Goal: Task Accomplishment & Management: Complete application form

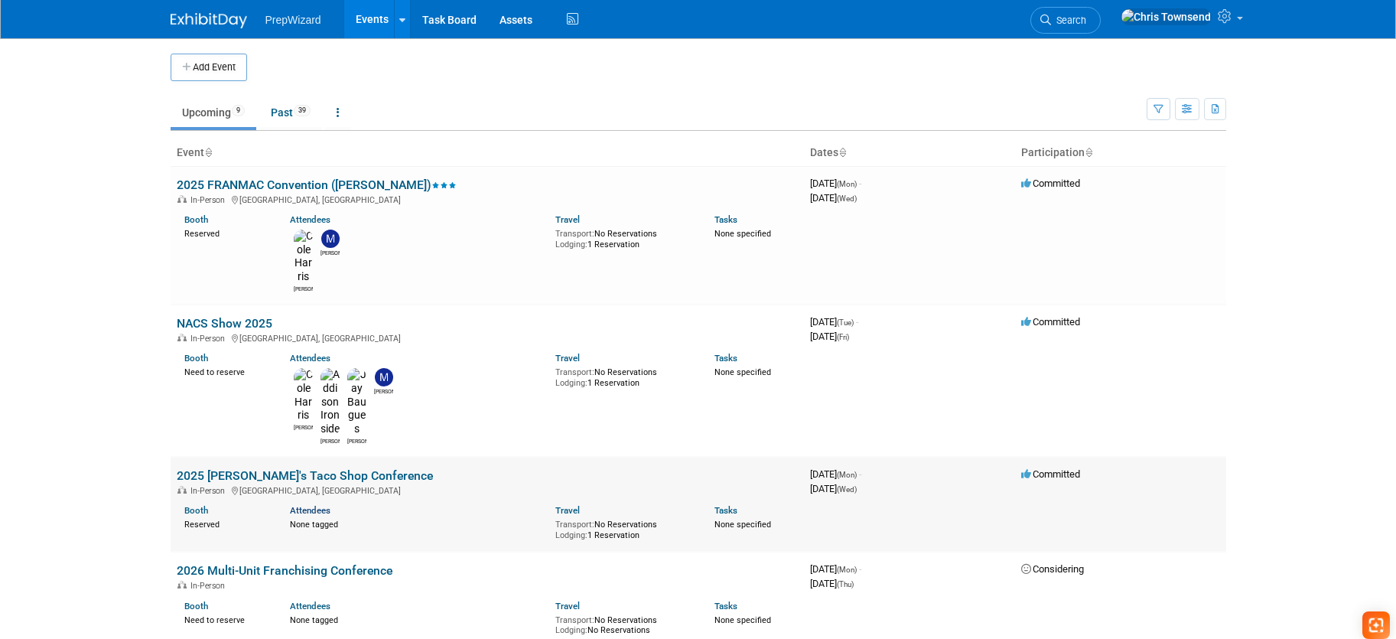
click at [313, 505] on link "Attendees" at bounding box center [310, 510] width 41 height 11
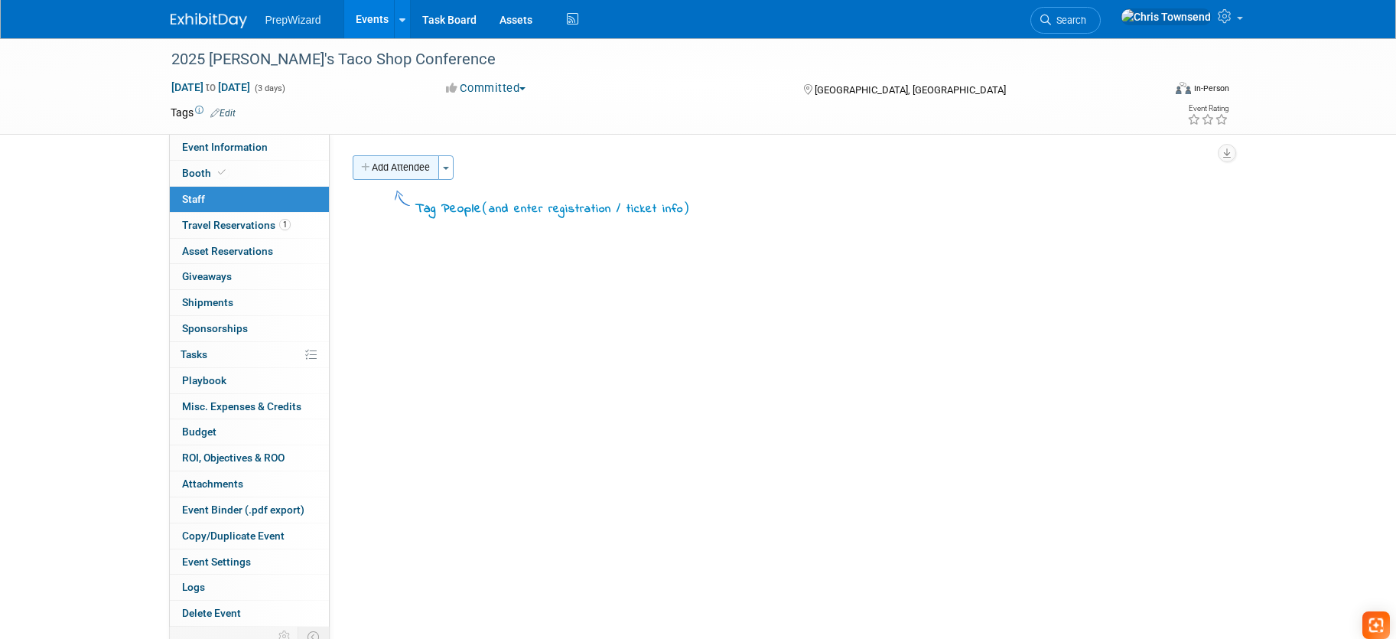
click at [407, 170] on button "Add Attendee" at bounding box center [396, 167] width 86 height 24
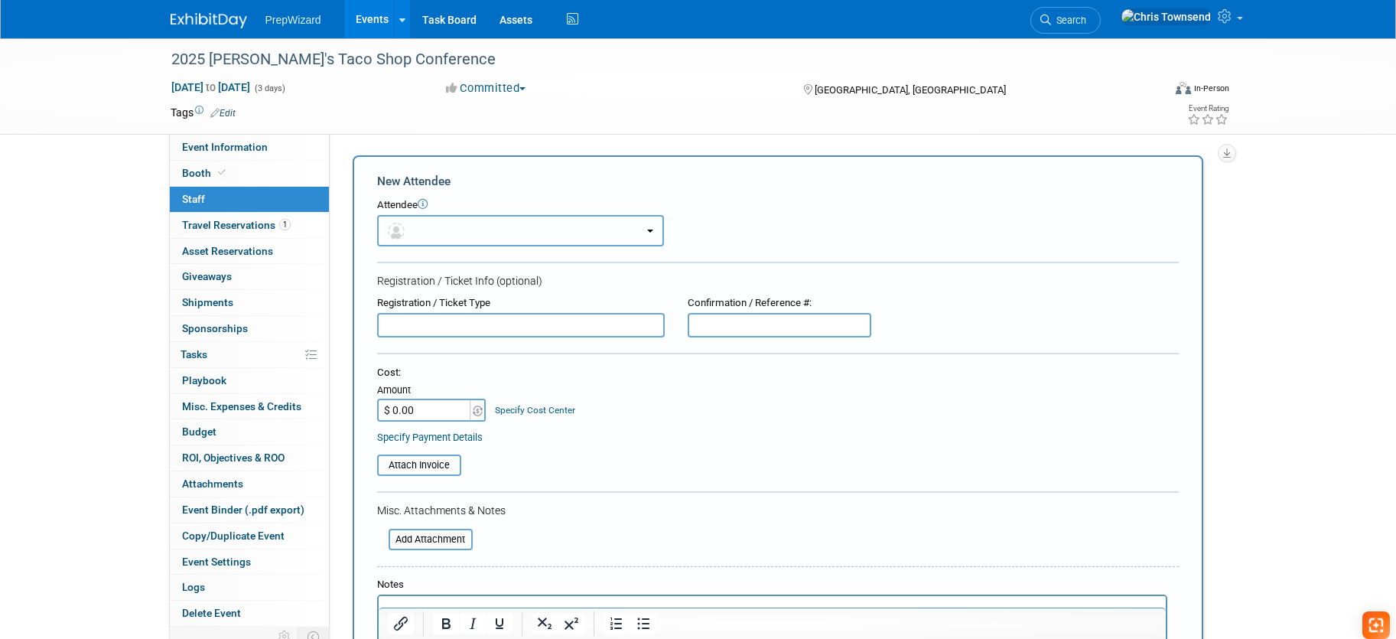
click at [439, 238] on button "button" at bounding box center [520, 230] width 287 height 31
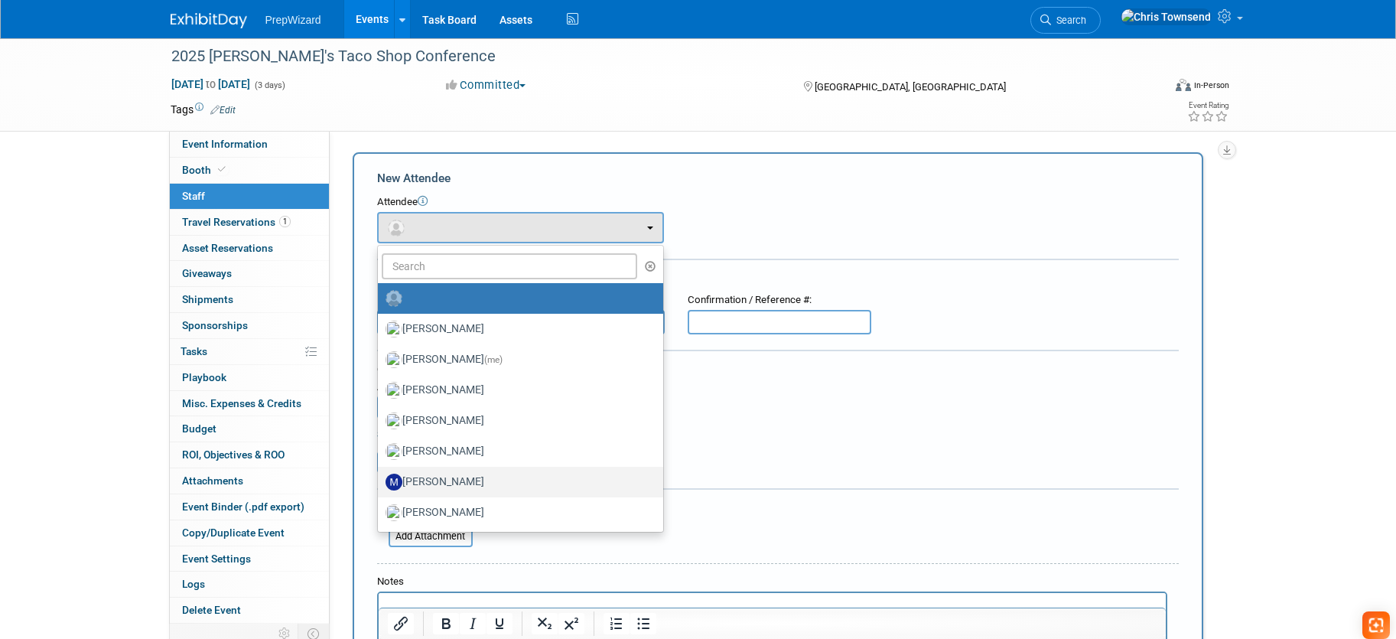
scroll to position [10, 0]
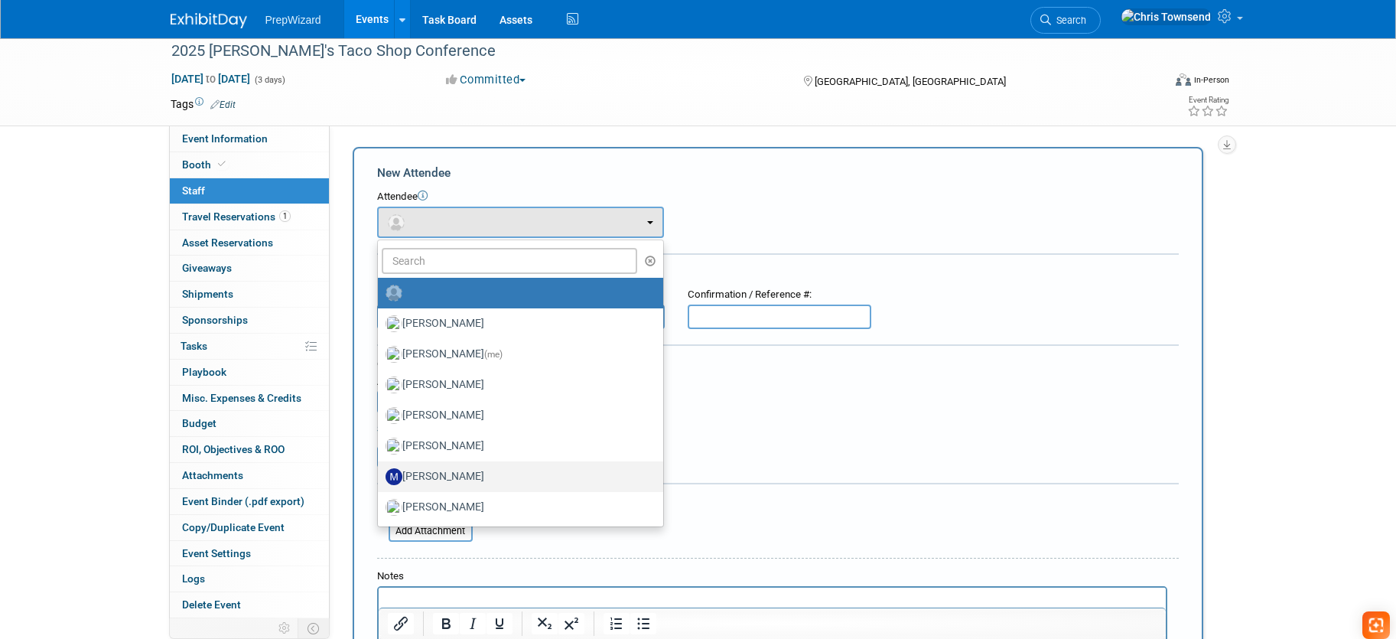
click at [443, 480] on label "[PERSON_NAME]" at bounding box center [517, 476] width 262 height 24
click at [380, 480] on input "[PERSON_NAME]" at bounding box center [375, 475] width 10 height 10
select select "690c0c5a-8331-4e9a-bee5-4623cb3dc0eb"
select select "4"
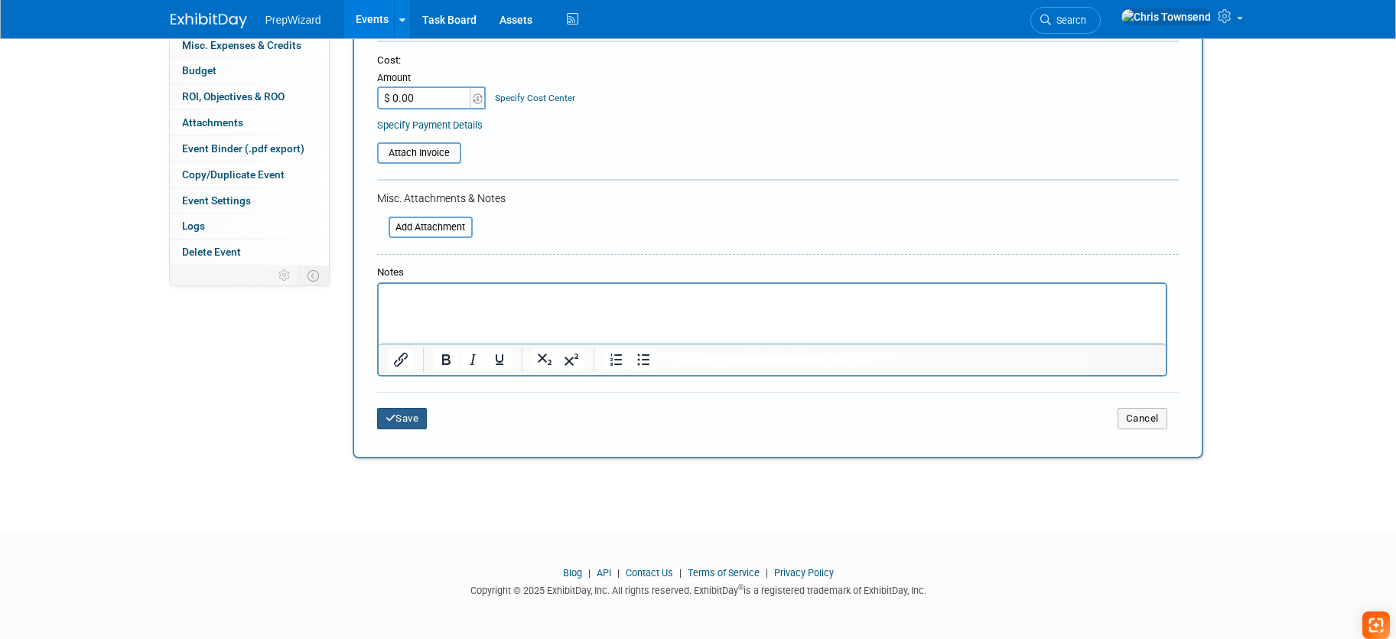
click at [413, 419] on button "Save" at bounding box center [402, 418] width 50 height 21
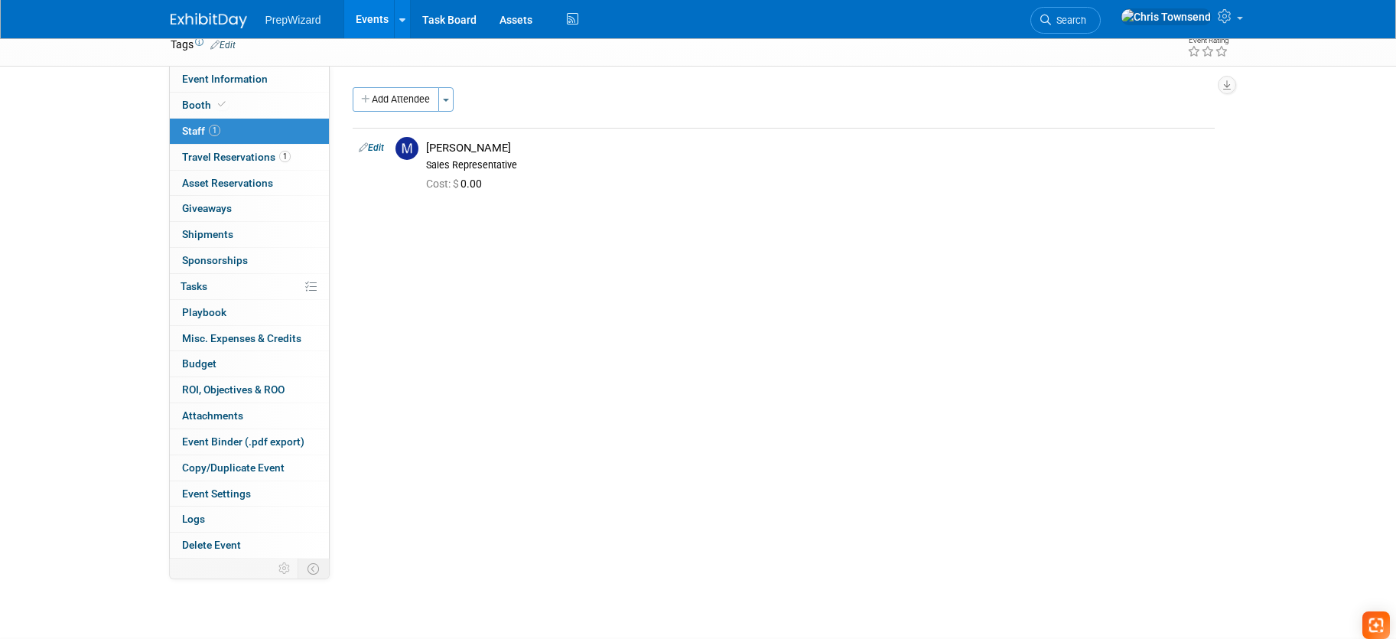
scroll to position [0, 0]
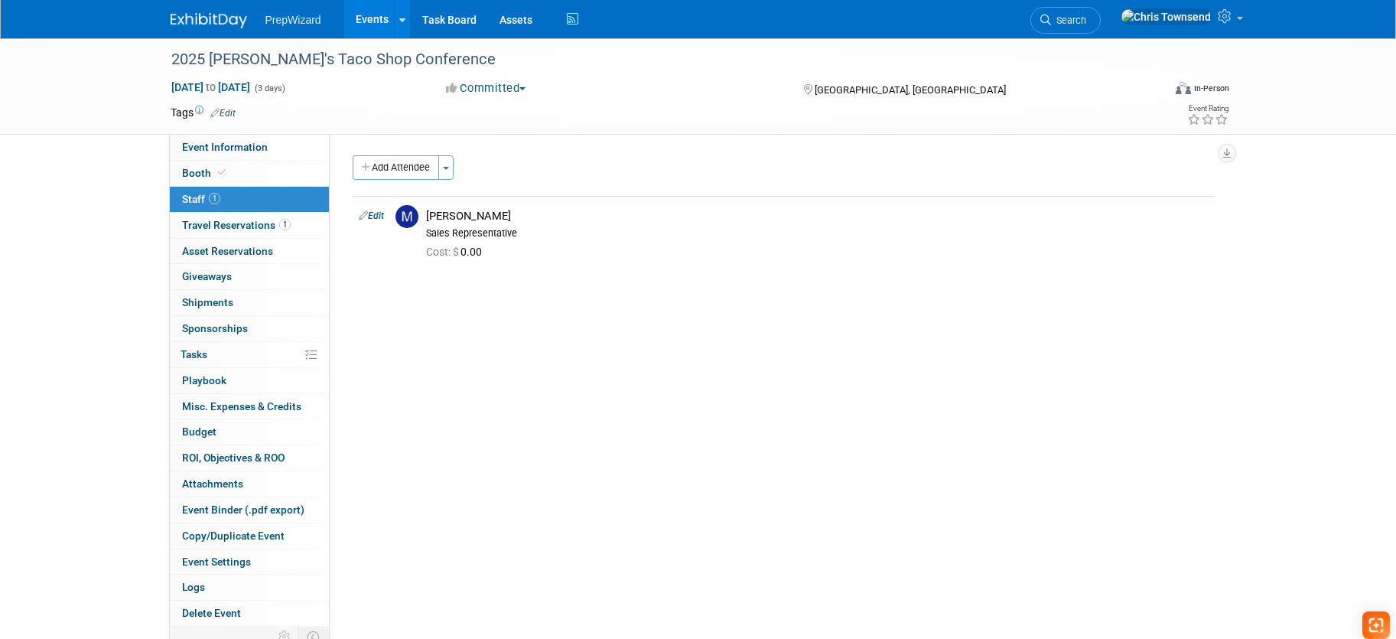
click at [375, 24] on link "Events" at bounding box center [372, 19] width 56 height 38
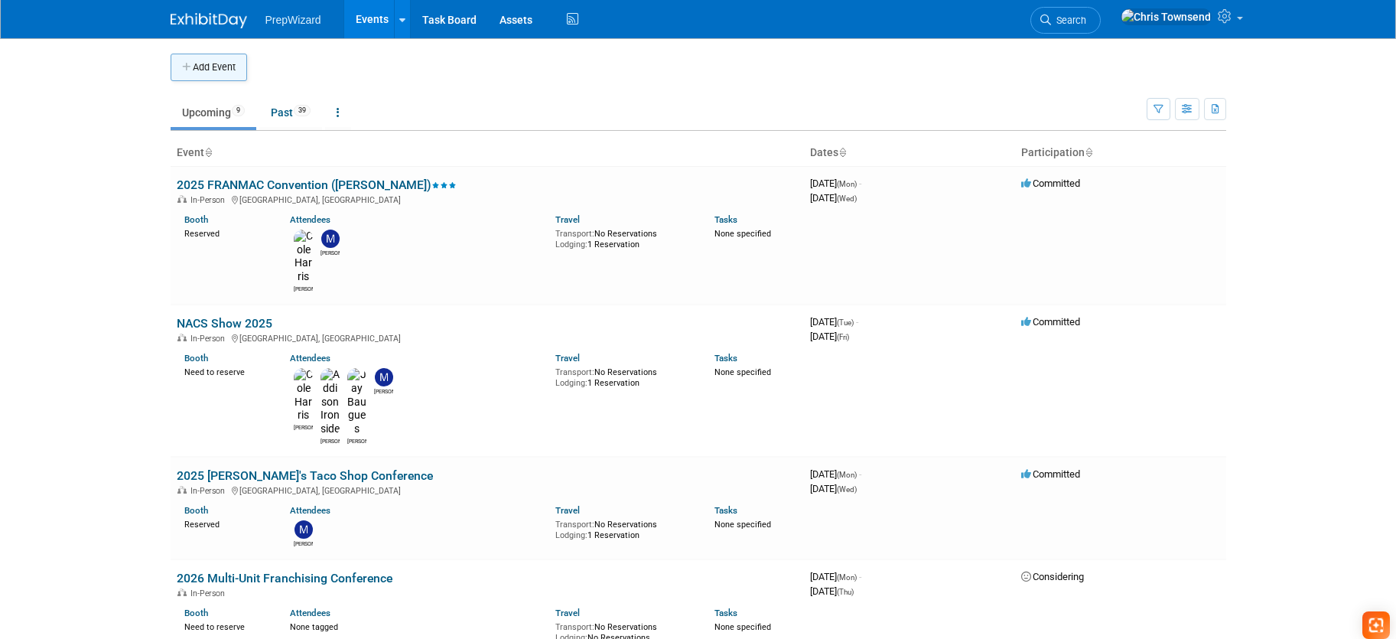
click at [223, 68] on button "Add Event" at bounding box center [209, 68] width 76 height 28
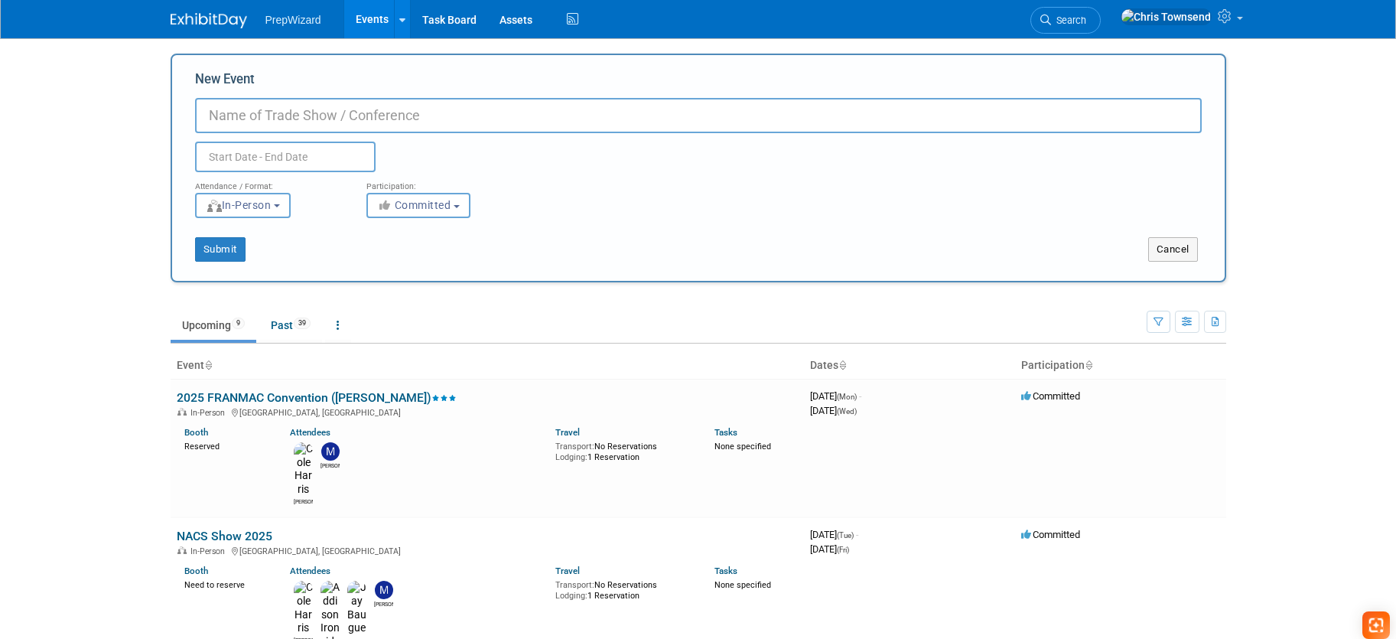
click at [344, 120] on input "New Event" at bounding box center [698, 115] width 1007 height 35
type input "2025 Qdoba Brand Conference"
click at [228, 160] on input "text" at bounding box center [285, 157] width 181 height 31
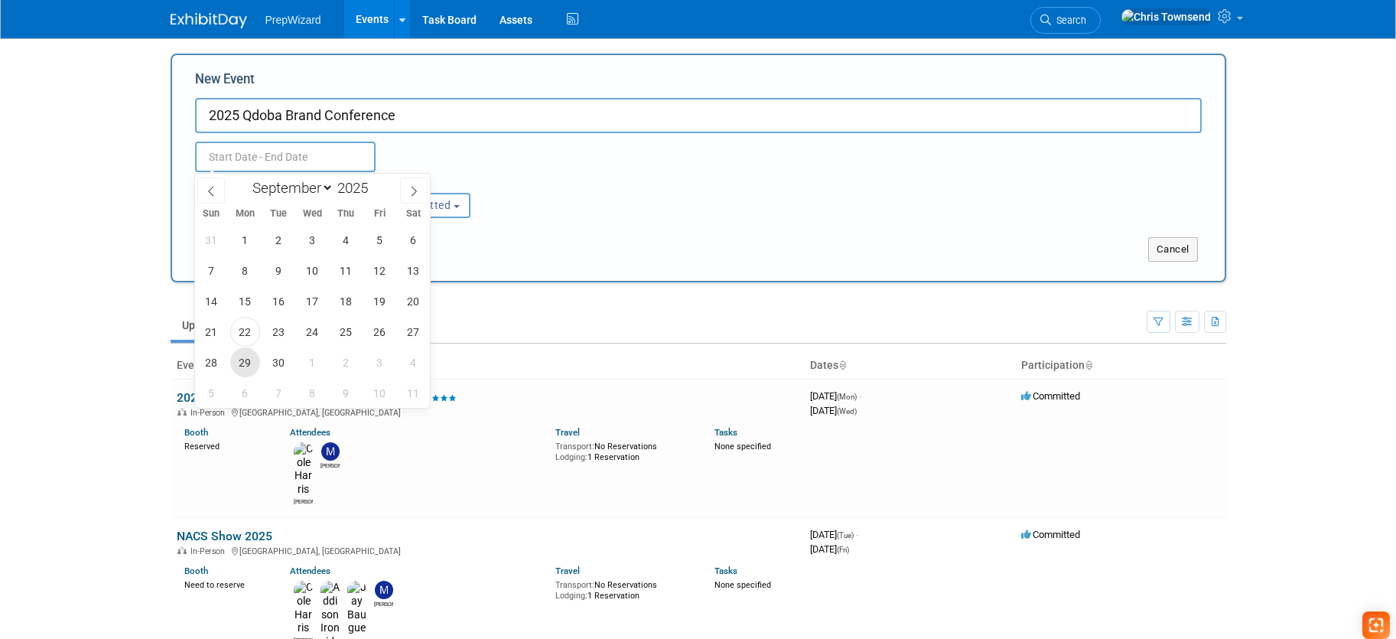
click at [246, 367] on span "29" at bounding box center [245, 362] width 30 height 30
click at [318, 366] on span "1" at bounding box center [313, 362] width 30 height 30
type input "[DATE] to [DATE]"
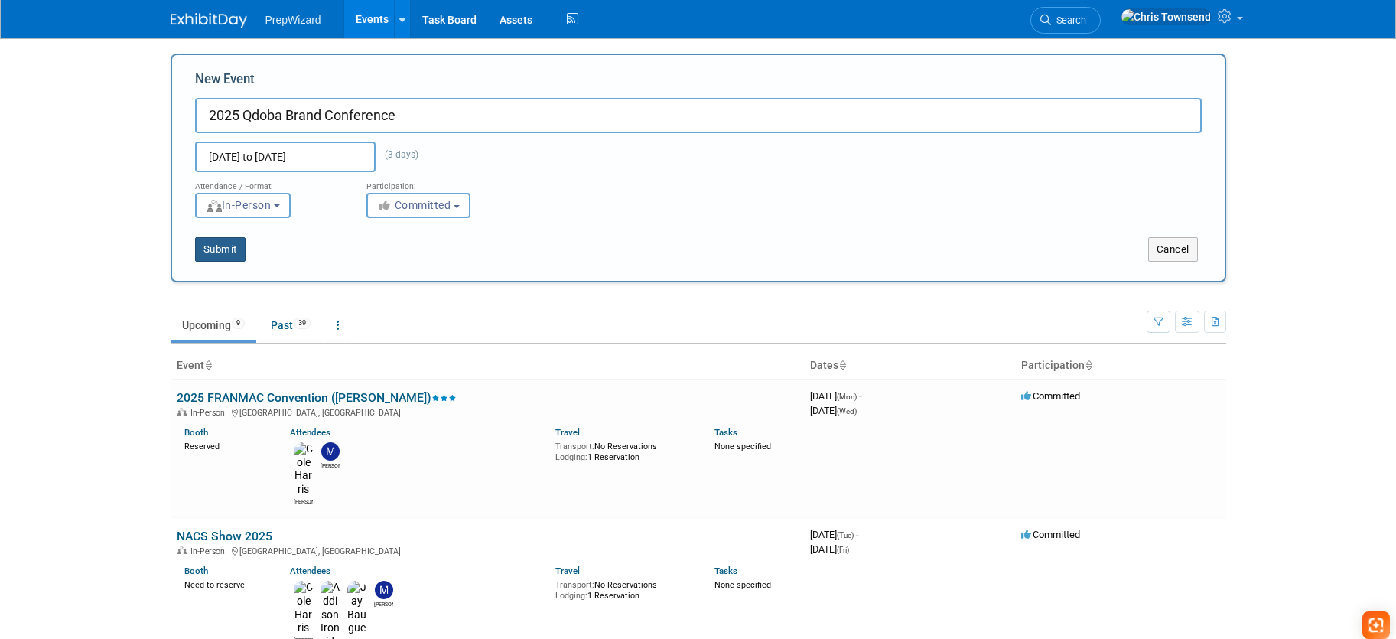
click at [214, 256] on button "Submit" at bounding box center [220, 249] width 50 height 24
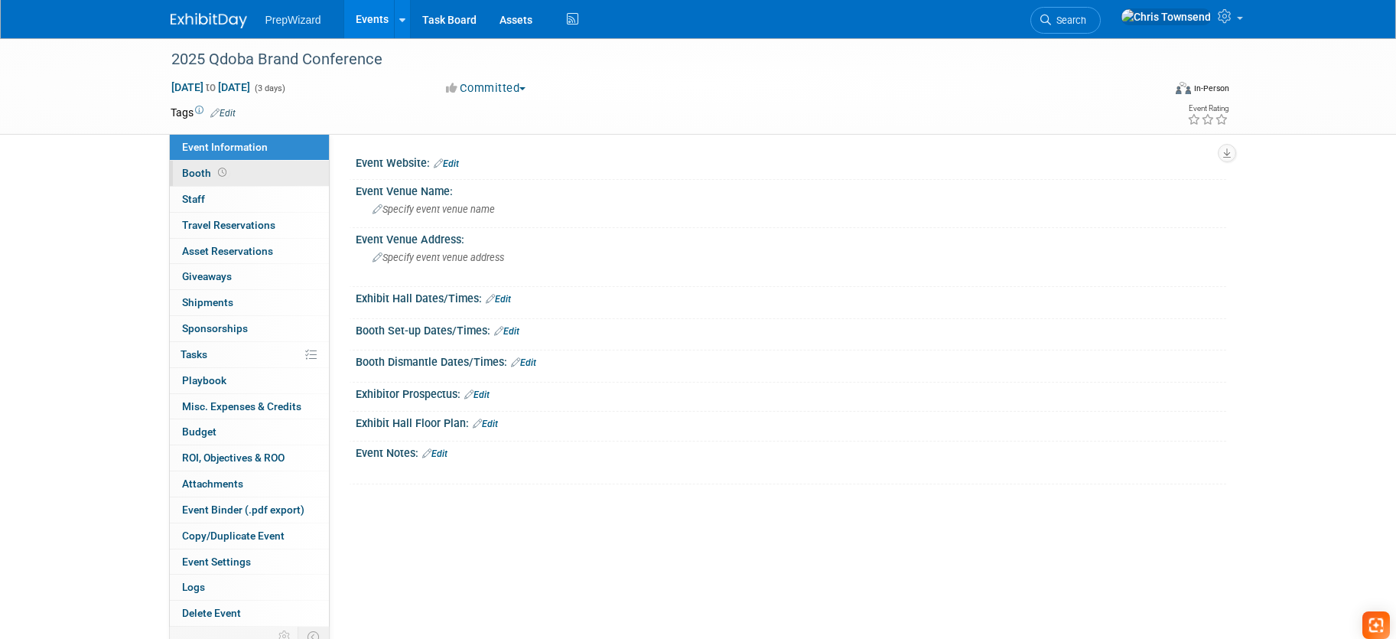
click at [242, 176] on link "Booth" at bounding box center [249, 173] width 159 height 25
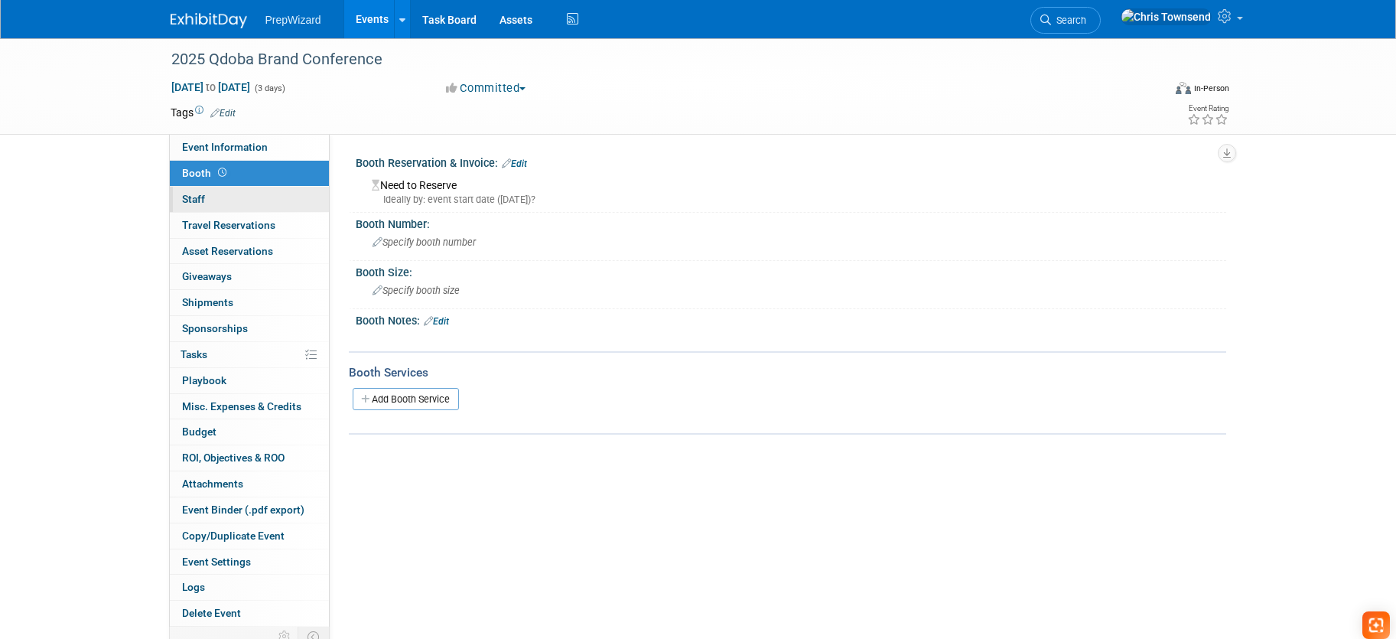
scroll to position [1, 0]
click at [207, 197] on link "0 Staff 0" at bounding box center [249, 198] width 159 height 25
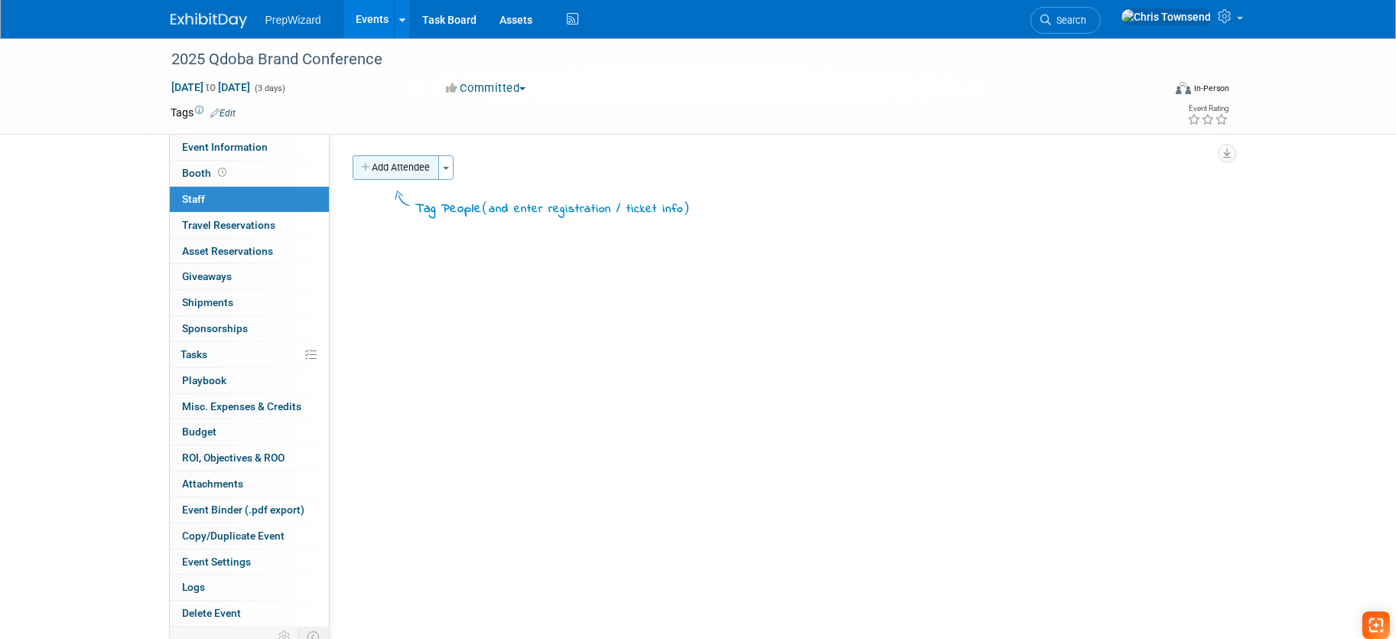
click at [386, 164] on button "Add Attendee" at bounding box center [396, 167] width 86 height 24
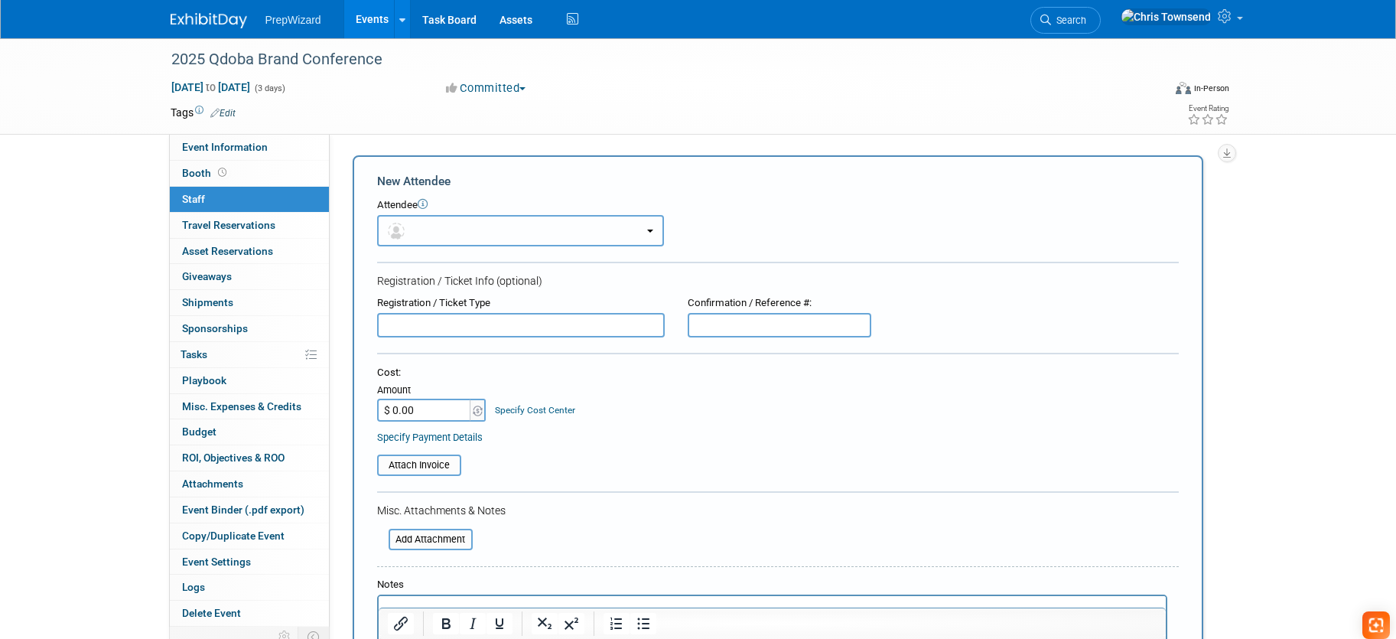
click at [434, 231] on button "button" at bounding box center [520, 230] width 287 height 31
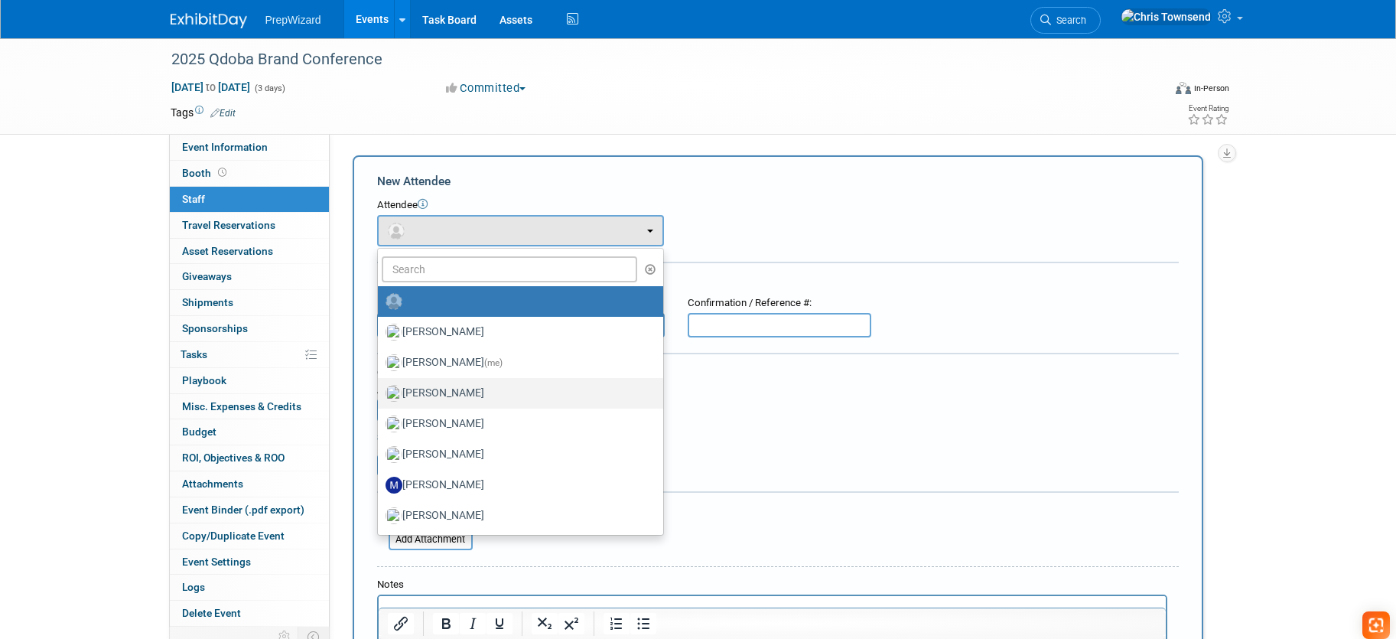
click at [437, 384] on label "[PERSON_NAME]" at bounding box center [517, 393] width 262 height 24
click at [380, 386] on input "[PERSON_NAME]" at bounding box center [375, 391] width 10 height 10
select select "8d759f7a-e2af-42d7-aea4-fd64f665e40c"
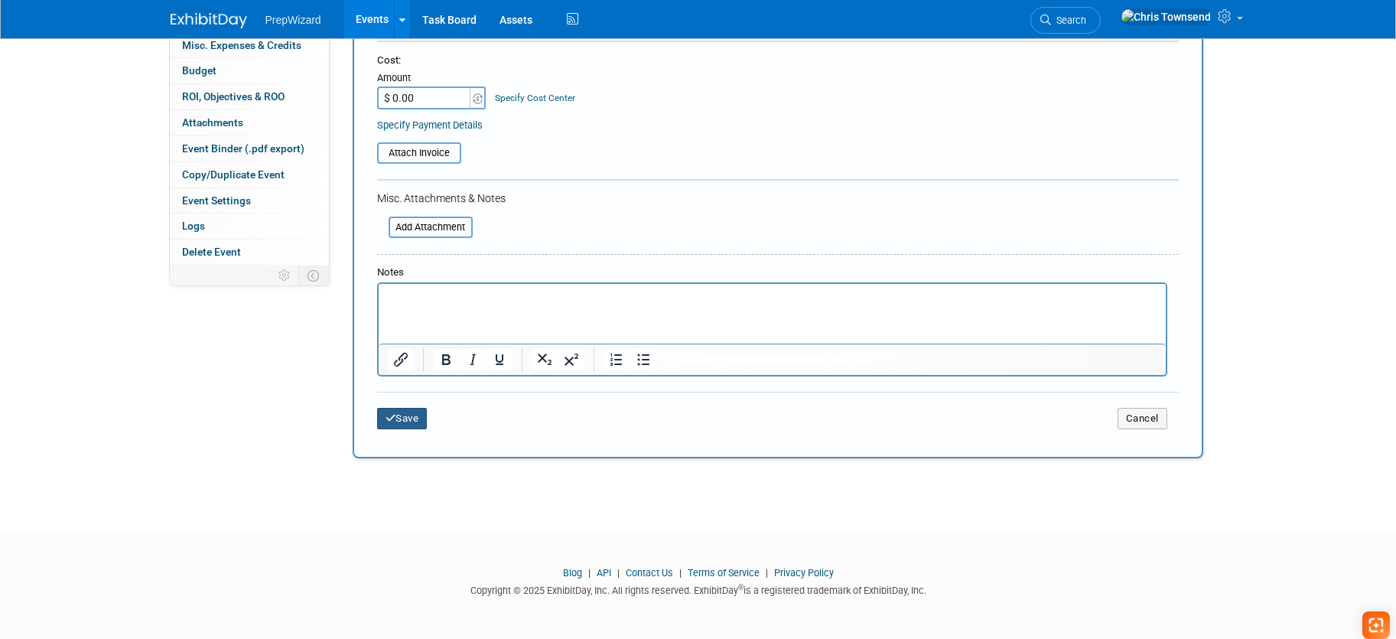
click at [403, 414] on button "Save" at bounding box center [402, 418] width 50 height 21
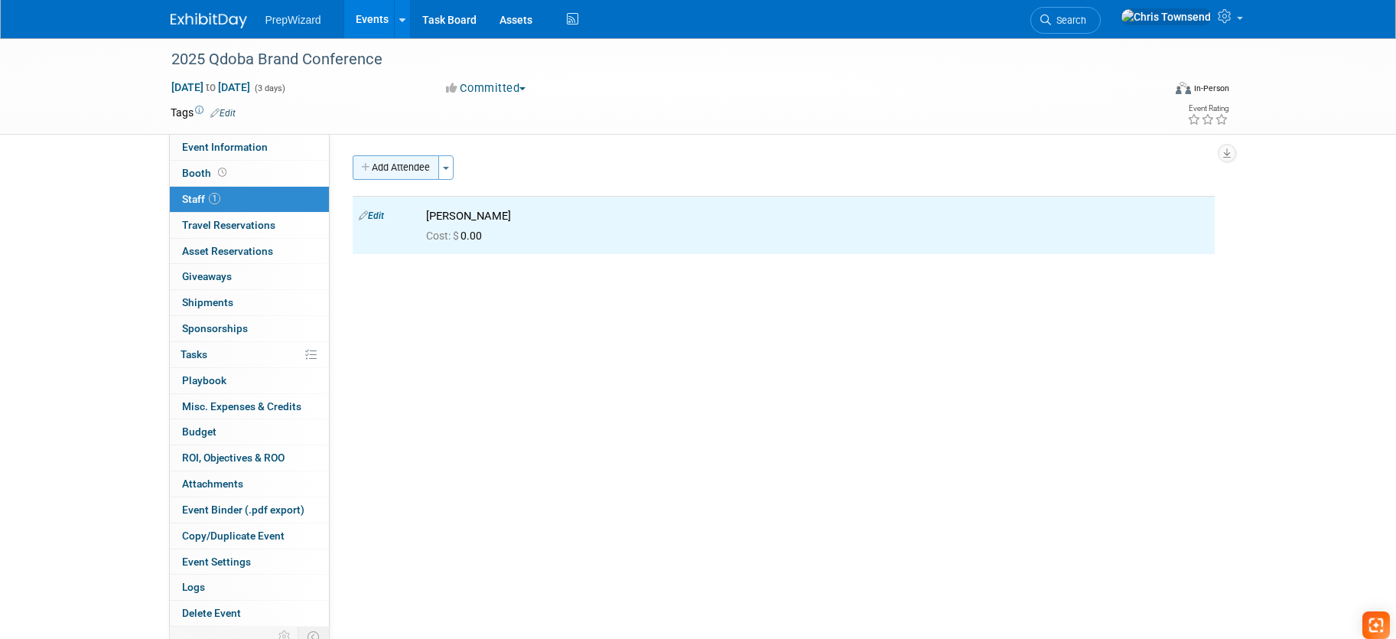
click at [405, 173] on button "Add Attendee" at bounding box center [396, 167] width 86 height 24
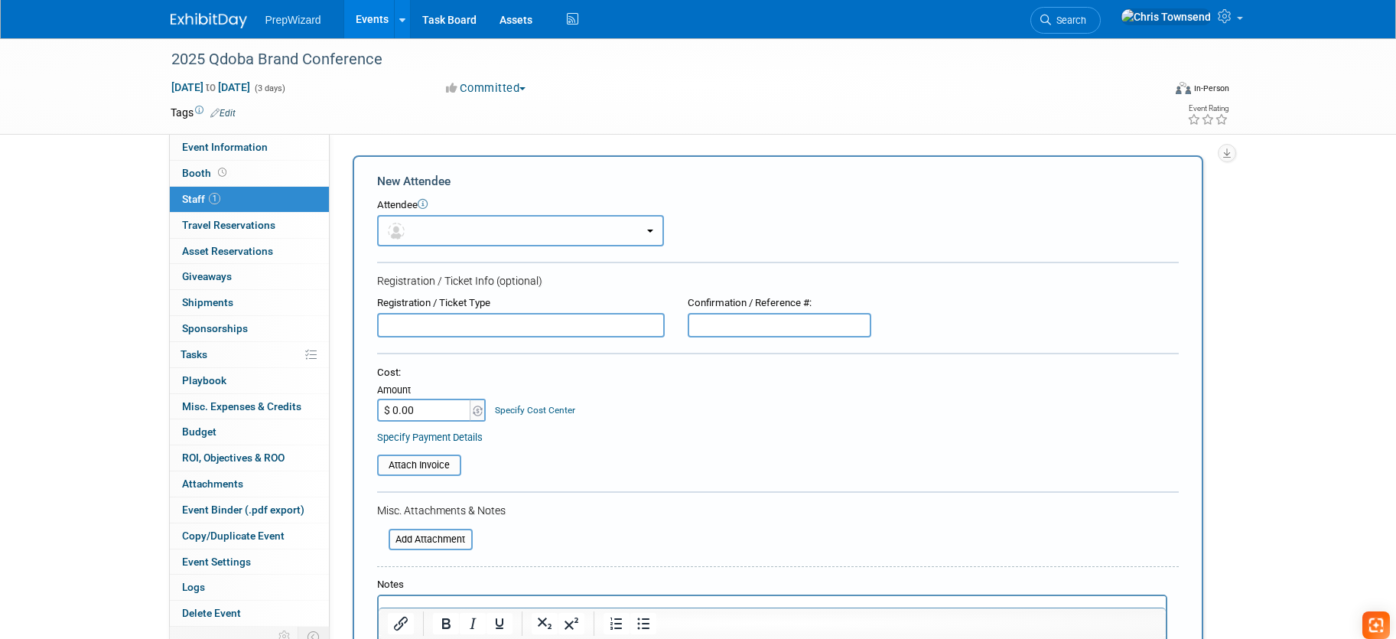
click at [424, 239] on button "button" at bounding box center [520, 230] width 287 height 31
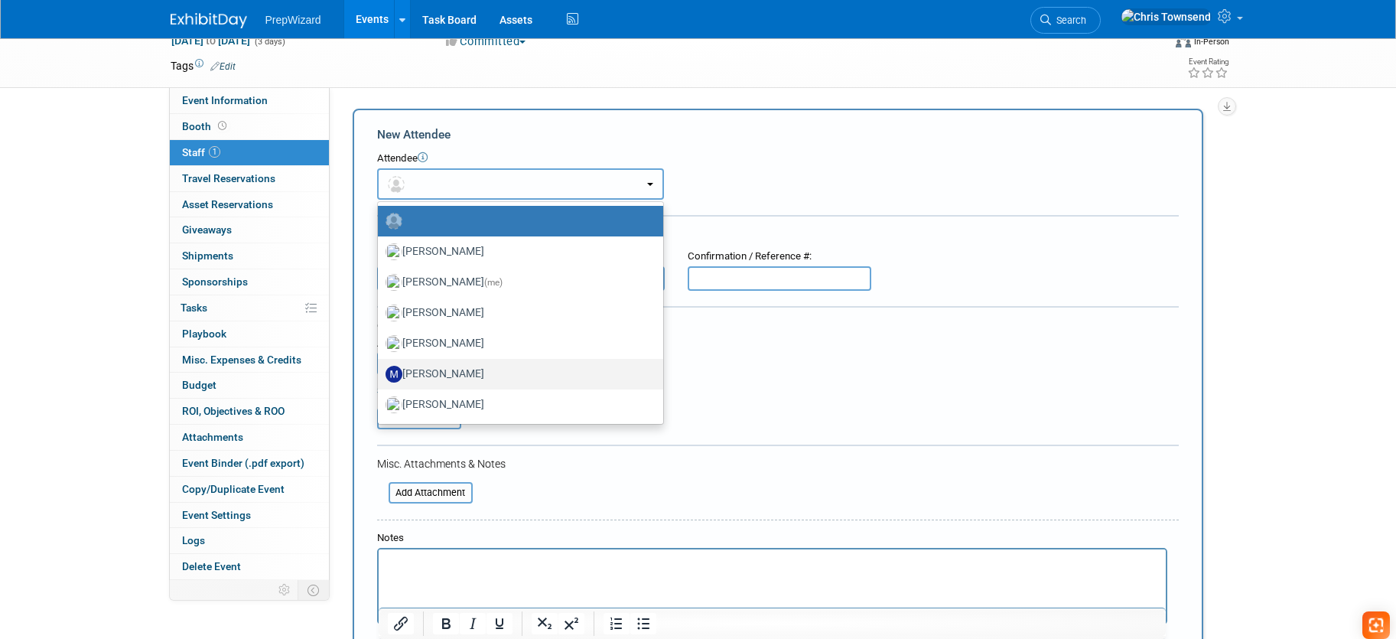
scroll to position [47, 0]
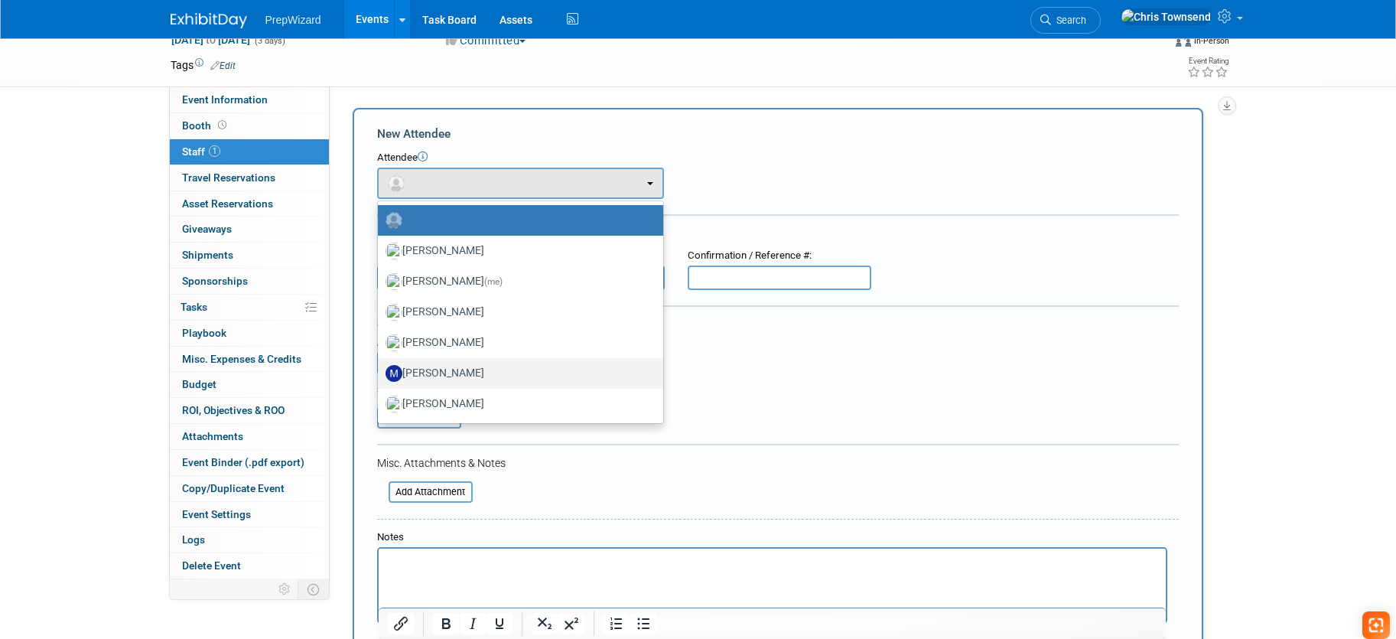
click at [447, 366] on label "[PERSON_NAME]" at bounding box center [517, 373] width 262 height 24
click at [380, 366] on input "[PERSON_NAME]" at bounding box center [375, 371] width 10 height 10
select select "690c0c5a-8331-4e9a-bee5-4623cb3dc0eb"
select select "4"
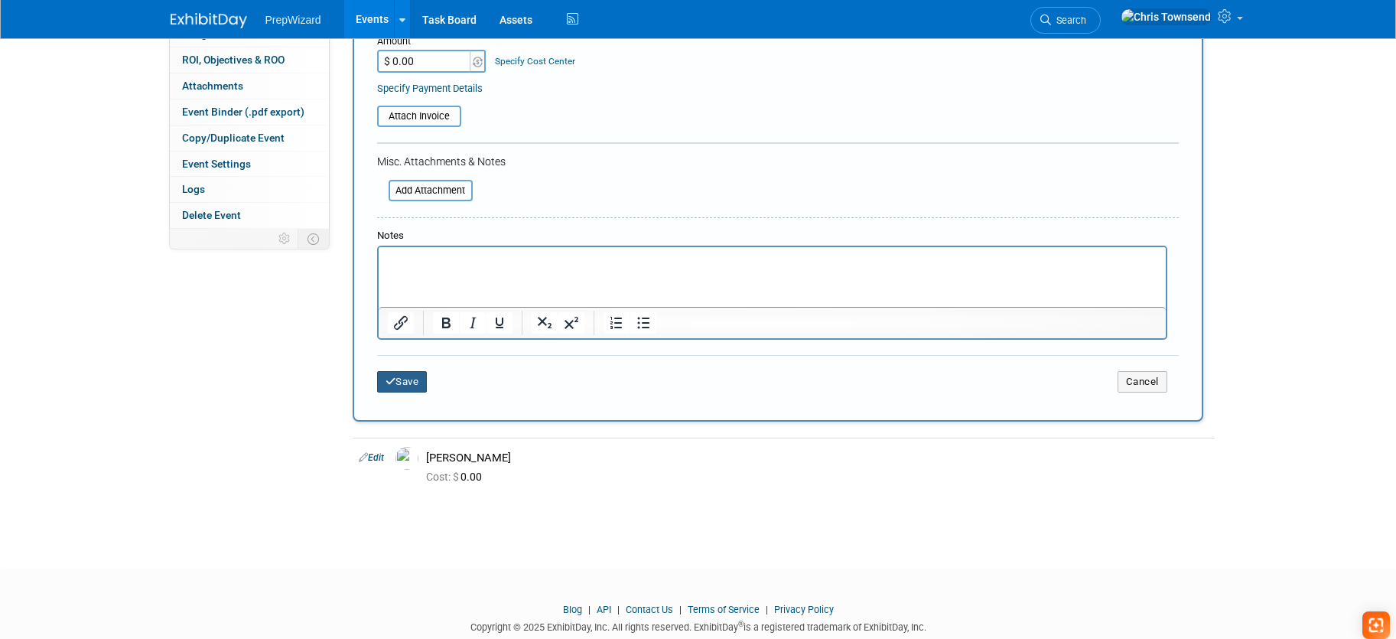
click at [414, 382] on button "Save" at bounding box center [402, 381] width 50 height 21
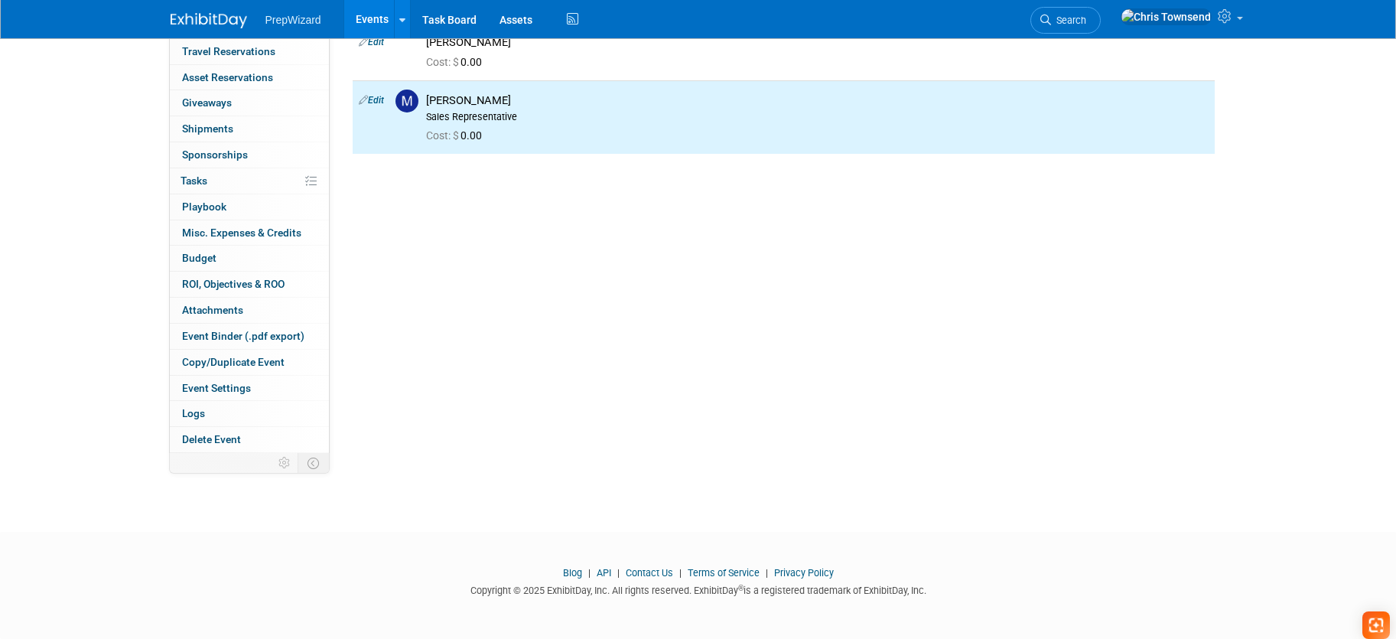
scroll to position [0, 0]
